Goal: Navigation & Orientation: Find specific page/section

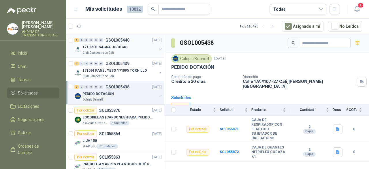
click at [124, 48] on p "171099 BISAGRA- BROCAS" at bounding box center [104, 46] width 45 height 5
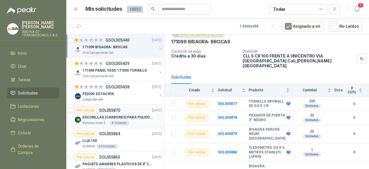
scroll to position [29, 0]
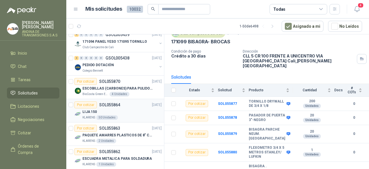
click at [122, 110] on div "LIJA 150" at bounding box center [121, 111] width 79 height 7
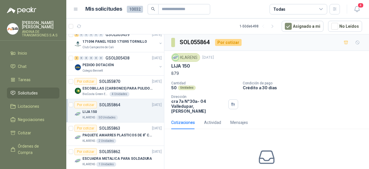
scroll to position [29, 0]
click at [128, 139] on div "KLARENS 2 Unidades" at bounding box center [121, 140] width 79 height 5
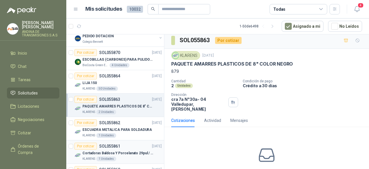
scroll to position [86, 0]
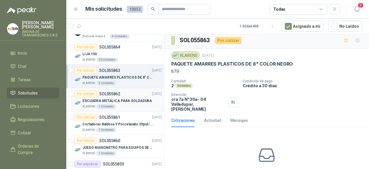
click at [123, 105] on div "KLARENS 1 Unidades" at bounding box center [121, 106] width 79 height 5
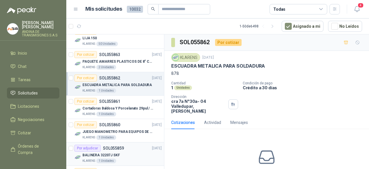
scroll to position [115, 0]
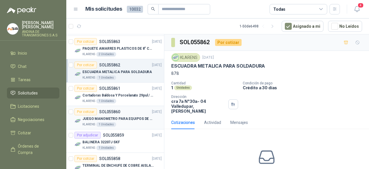
click at [127, 122] on div "KLARENS 1 Unidades" at bounding box center [121, 124] width 79 height 5
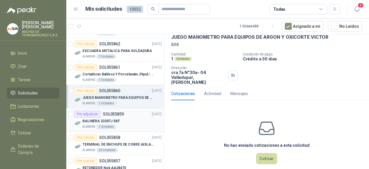
scroll to position [144, 0]
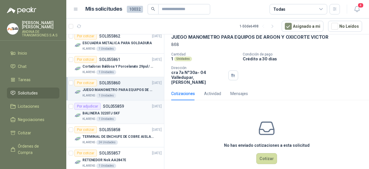
click at [125, 116] on div "KLARENS 1 Unidades" at bounding box center [121, 118] width 79 height 5
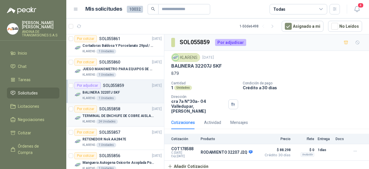
scroll to position [173, 0]
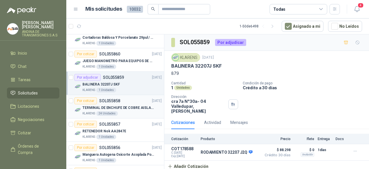
click at [123, 107] on p "TERMINAL DE ENCHUFE DE COBRE AISLADO PARA 12AWG" at bounding box center [118, 107] width 72 height 5
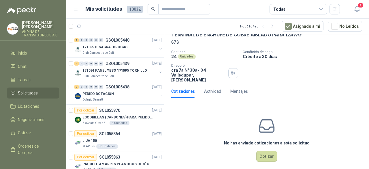
click at [335, 86] on div "Cotizaciones Actividad Mensajes" at bounding box center [266, 90] width 191 height 13
